Goal: Information Seeking & Learning: Find specific fact

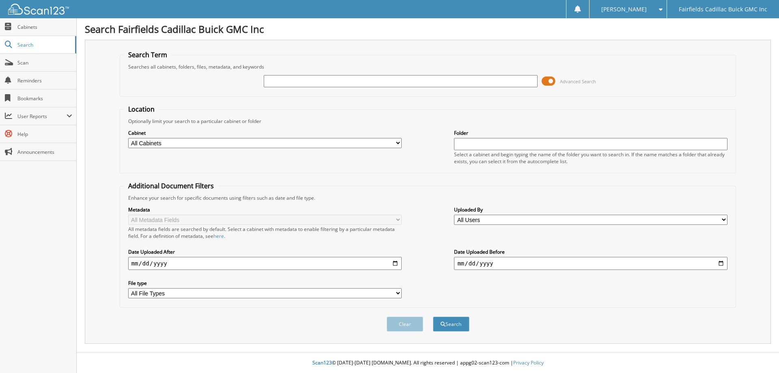
click at [308, 81] on input "text" at bounding box center [401, 81] width 274 height 12
type input "g25379"
click at [433, 317] on button "Search" at bounding box center [451, 324] width 37 height 15
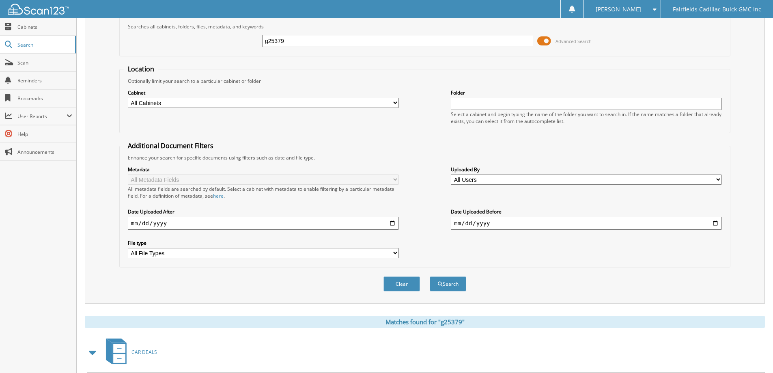
scroll to position [41, 0]
click at [539, 40] on span at bounding box center [544, 40] width 14 height 12
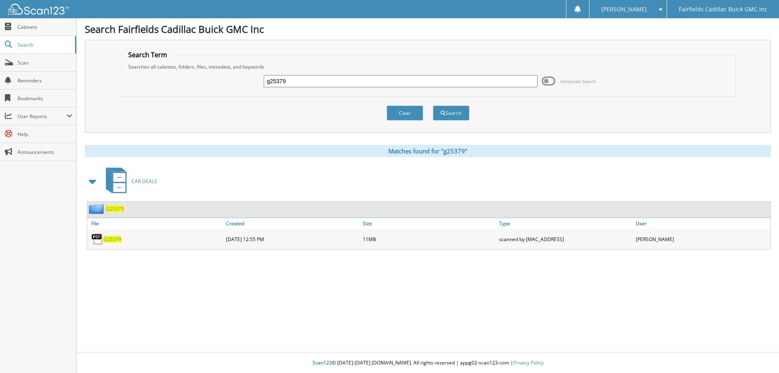
click at [314, 82] on input "g25379" at bounding box center [401, 81] width 274 height 12
type input "g25379A"
click at [433, 106] on button "Search" at bounding box center [451, 113] width 37 height 15
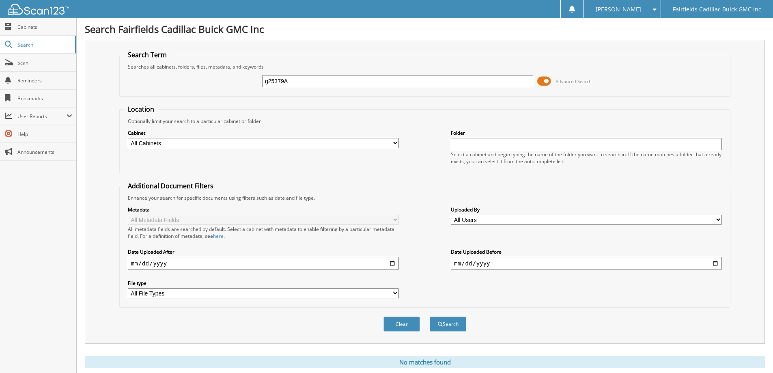
click at [542, 84] on span at bounding box center [544, 81] width 14 height 12
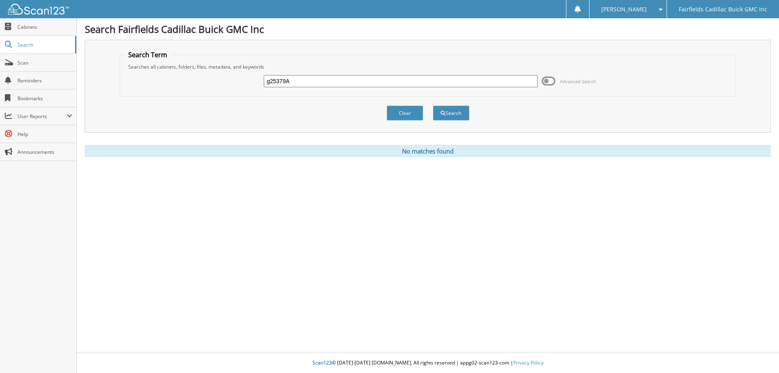
click at [316, 80] on input "g25379A" at bounding box center [401, 81] width 274 height 12
type input "g25379"
